Goal: Task Accomplishment & Management: Use online tool/utility

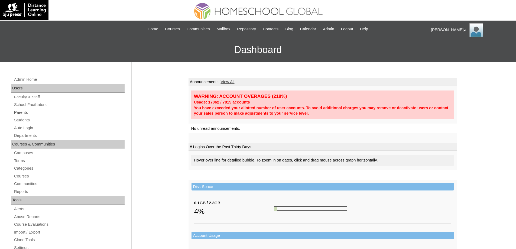
click at [47, 113] on link "Parents" at bounding box center [69, 112] width 111 height 7
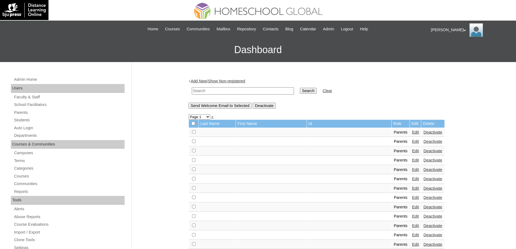
drag, startPoint x: 238, startPoint y: 94, endPoint x: 256, endPoint y: 95, distance: 18.7
click at [238, 94] on input "text" at bounding box center [243, 90] width 102 height 7
paste input "Elijah Joaqui"
type input "Elijah Joaqui"
click at [320, 95] on td "Search" at bounding box center [308, 91] width 22 height 13
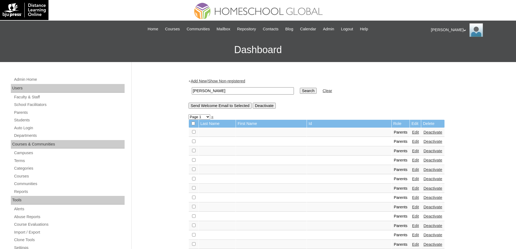
click at [317, 93] on input "Search" at bounding box center [308, 91] width 17 height 6
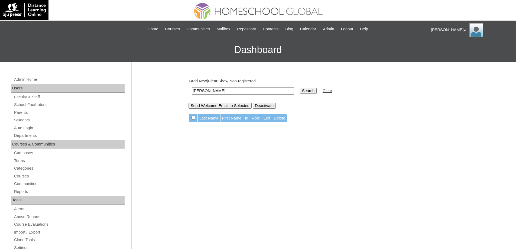
drag, startPoint x: 239, startPoint y: 94, endPoint x: 204, endPoint y: 93, distance: 35.0
click at [204, 93] on input "Elijah Joaqui" at bounding box center [243, 90] width 102 height 7
drag, startPoint x: 187, startPoint y: 89, endPoint x: 219, endPoint y: 91, distance: 32.1
click at [163, 86] on div "Admin Home Users Faculty & Staff School Facilitators Parents Students Auto Logi…" at bounding box center [258, 249] width 516 height 374
paste input "Delos Reyes"
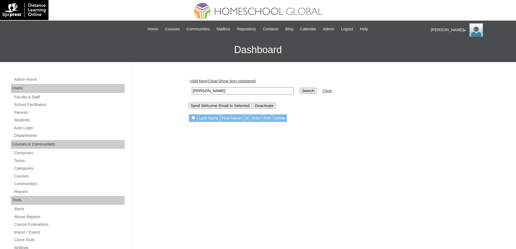
type input "Delos Reyes"
click at [312, 94] on td "Search" at bounding box center [308, 91] width 22 height 13
click at [312, 93] on input "Search" at bounding box center [308, 91] width 17 height 6
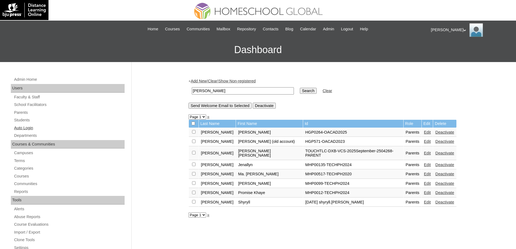
click at [30, 126] on link "Auto Login" at bounding box center [69, 128] width 111 height 7
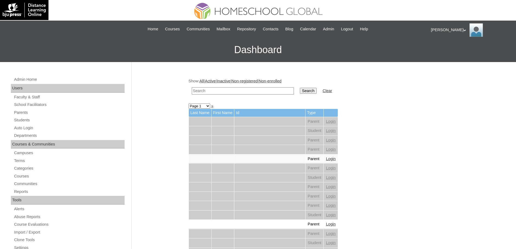
click at [230, 90] on input "text" at bounding box center [243, 90] width 102 height 7
paste input "Delos Reyes"
type input "Delos Reyes"
click at [303, 91] on td "Search" at bounding box center [308, 91] width 22 height 13
drag, startPoint x: 303, startPoint y: 91, endPoint x: 307, endPoint y: 90, distance: 4.4
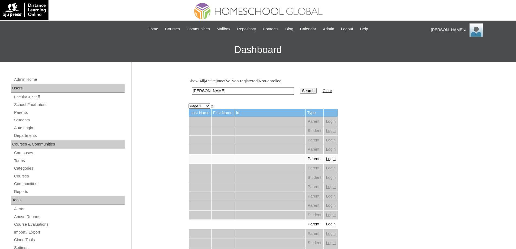
click at [303, 91] on td "Search" at bounding box center [308, 91] width 22 height 13
click at [307, 90] on input "Search" at bounding box center [308, 91] width 17 height 6
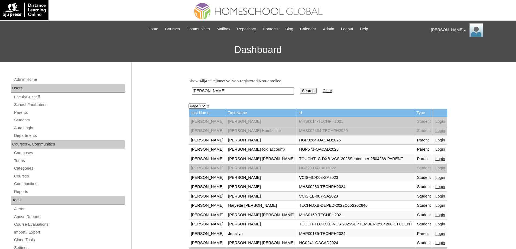
click at [436, 187] on link "Login" at bounding box center [441, 187] width 10 height 4
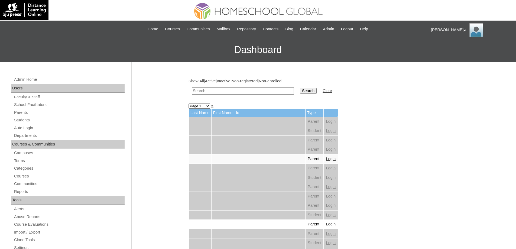
drag, startPoint x: 268, startPoint y: 90, endPoint x: 322, endPoint y: 88, distance: 54.6
click at [268, 90] on input "text" at bounding box center [243, 90] width 102 height 7
paste input "[PERSON_NAME]"
type input "[PERSON_NAME]"
click at [320, 88] on td "Search" at bounding box center [308, 91] width 22 height 13
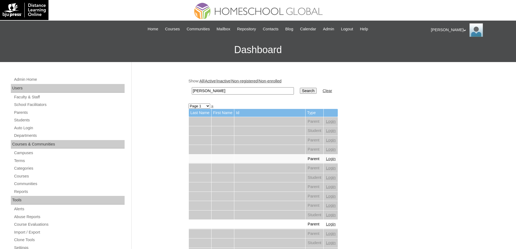
click at [317, 89] on input "Search" at bounding box center [308, 91] width 17 height 6
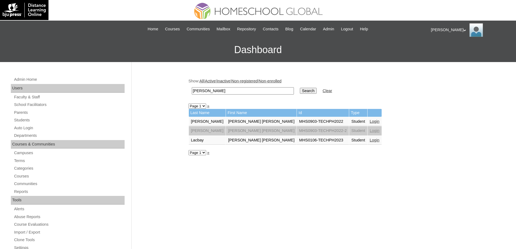
click at [370, 119] on link "Login" at bounding box center [375, 121] width 10 height 4
click at [370, 121] on link "Login" at bounding box center [375, 121] width 10 height 4
click at [370, 140] on link "Login" at bounding box center [375, 140] width 10 height 4
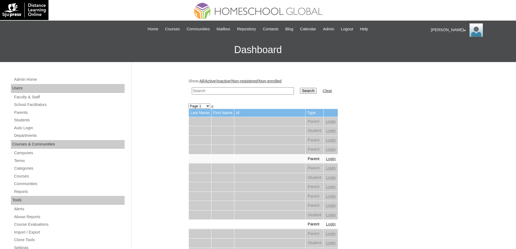
drag, startPoint x: 205, startPoint y: 88, endPoint x: 323, endPoint y: 95, distance: 118.2
click at [205, 88] on input "text" at bounding box center [243, 90] width 102 height 7
paste input "Caleb Bald"
type input "Caleb Bald"
click at [314, 88] on input "Search" at bounding box center [308, 91] width 17 height 6
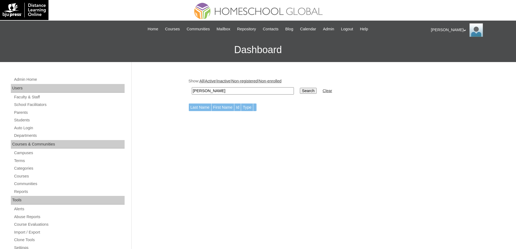
drag, startPoint x: 211, startPoint y: 89, endPoint x: 205, endPoint y: 89, distance: 6.5
click at [205, 89] on input "Caleb Bald" at bounding box center [243, 90] width 102 height 7
type input "Caleb"
click at [309, 89] on input "Search" at bounding box center [308, 91] width 17 height 6
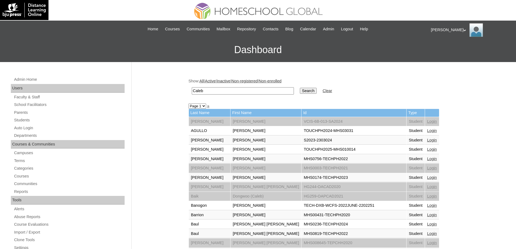
drag, startPoint x: 168, startPoint y: 89, endPoint x: 197, endPoint y: 90, distance: 29.8
paste input "Panaguiton"
type input "Panaguiton"
click at [305, 91] on input "Search" at bounding box center [308, 91] width 17 height 6
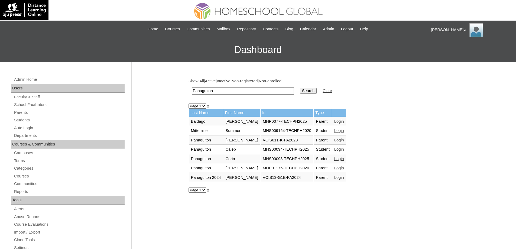
click at [344, 152] on link "Login" at bounding box center [340, 149] width 10 height 4
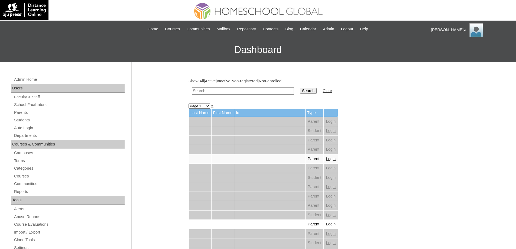
click at [245, 92] on input "text" at bounding box center [243, 90] width 102 height 7
paste input "Corin Bald"
type input "Corin Bald"
click at [310, 91] on input "Search" at bounding box center [308, 91] width 17 height 6
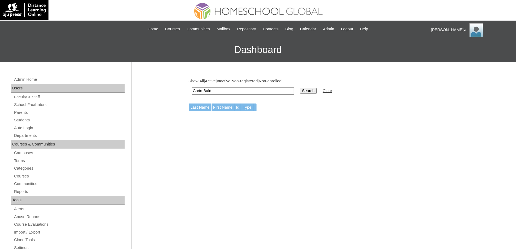
drag, startPoint x: 220, startPoint y: 90, endPoint x: 203, endPoint y: 93, distance: 16.8
click at [203, 93] on input "Corin Bald" at bounding box center [243, 90] width 102 height 7
type input "Corin"
click at [311, 90] on input "Search" at bounding box center [308, 91] width 17 height 6
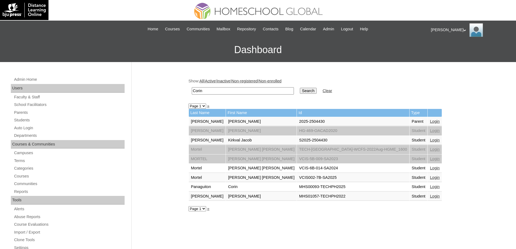
click at [430, 187] on link "Login" at bounding box center [435, 187] width 10 height 4
